Goal: Task Accomplishment & Management: Manage account settings

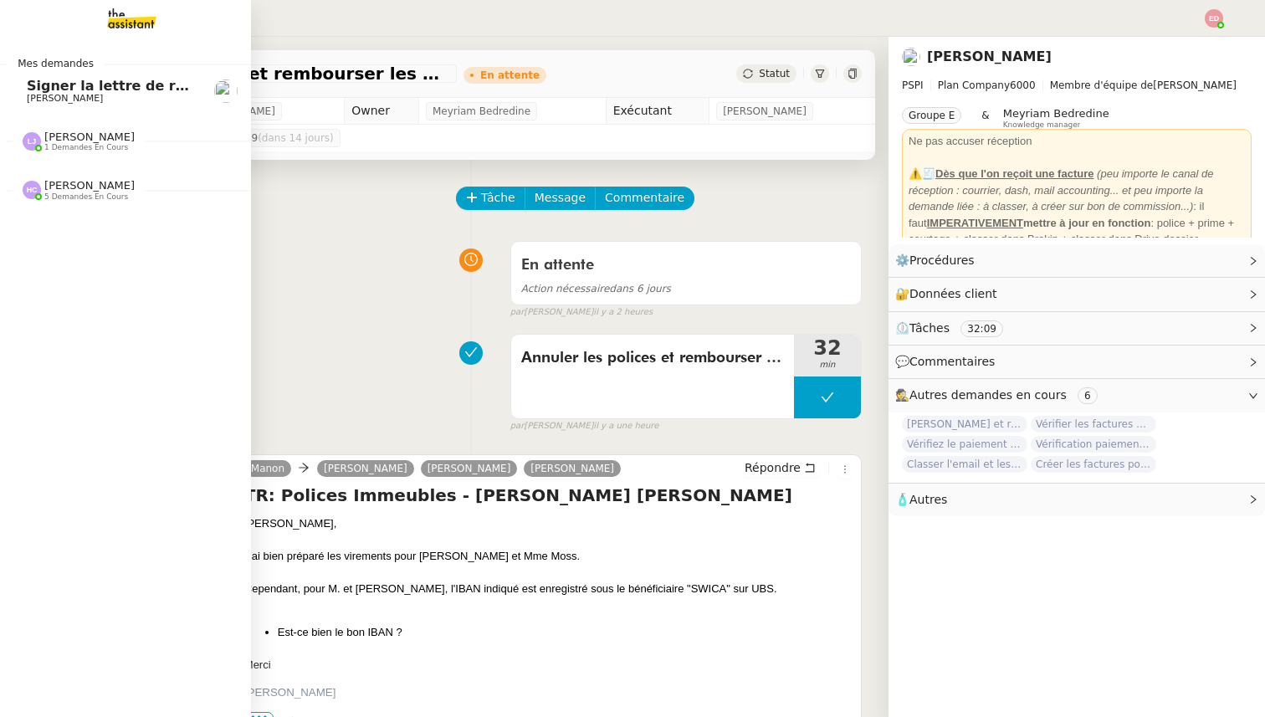
click at [70, 151] on span "1 demandes en cours" at bounding box center [86, 147] width 84 height 9
click at [85, 187] on span "[PERSON_NAME]" at bounding box center [65, 185] width 76 height 11
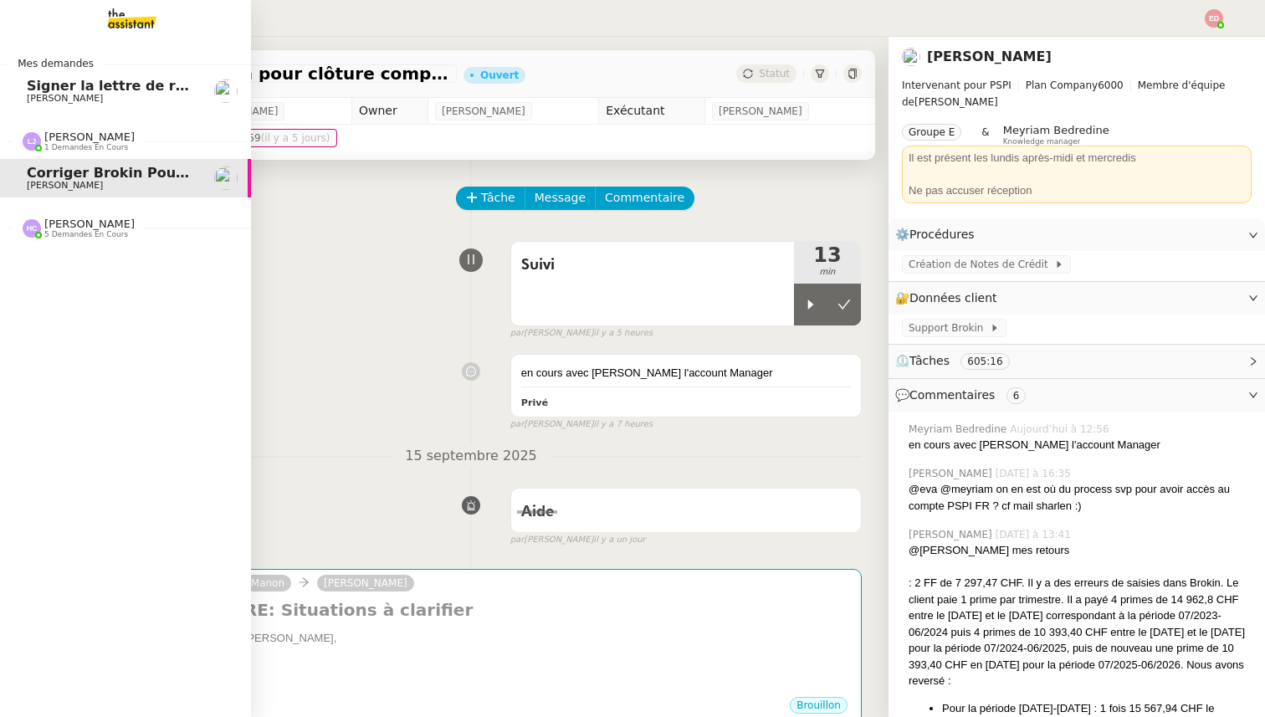
click at [85, 232] on span "5 demandes en cours" at bounding box center [86, 234] width 84 height 9
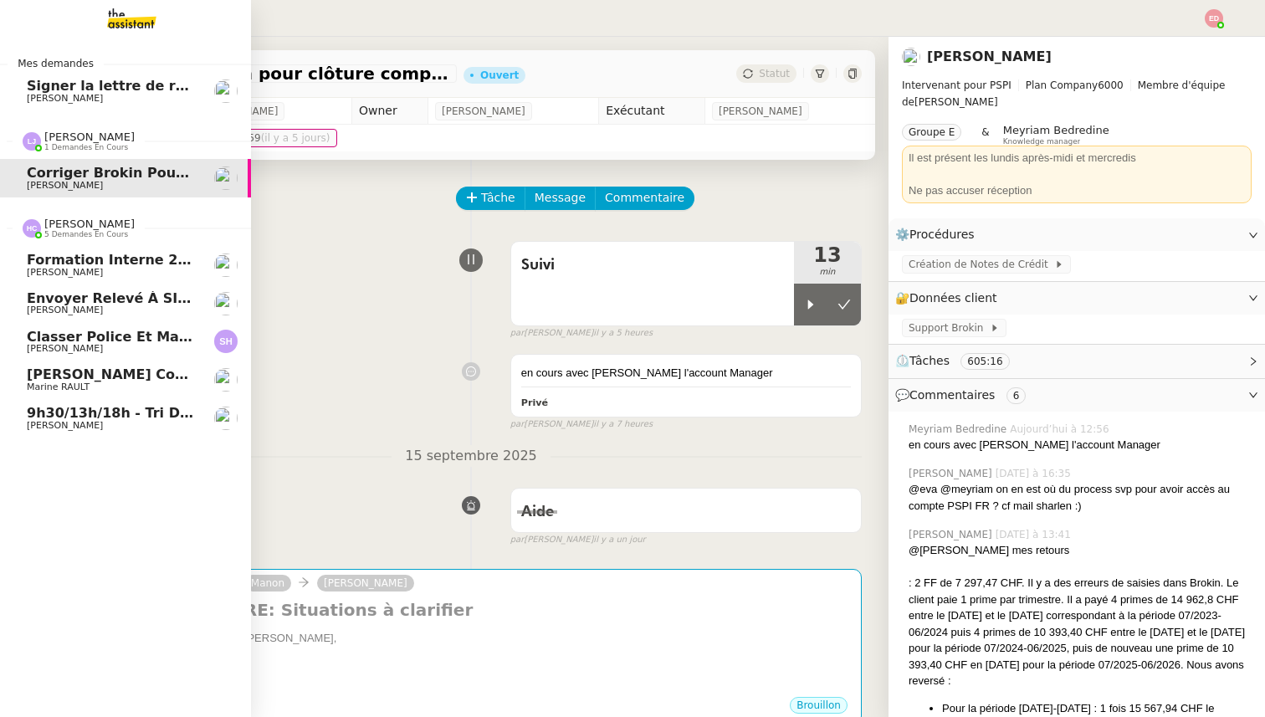
click at [88, 382] on span "Marine RAULT" at bounding box center [58, 387] width 63 height 11
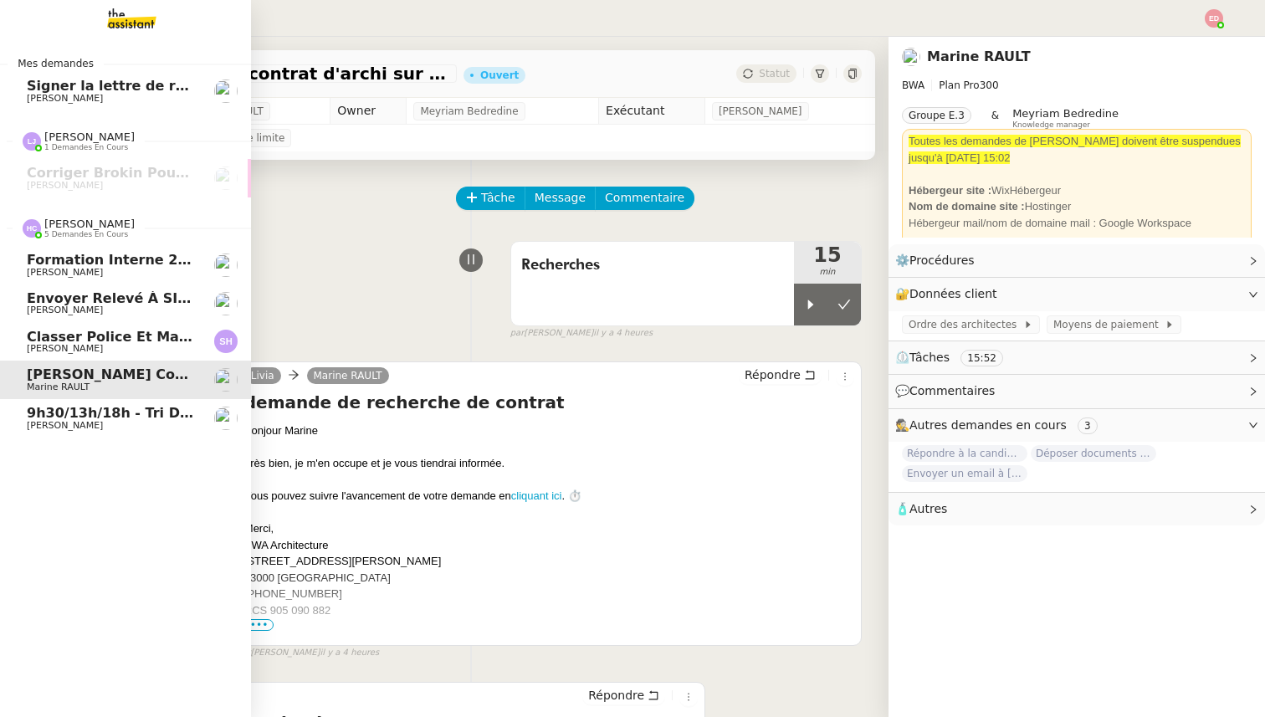
click at [100, 428] on span "[PERSON_NAME]" at bounding box center [111, 426] width 169 height 10
